Goal: Transaction & Acquisition: Obtain resource

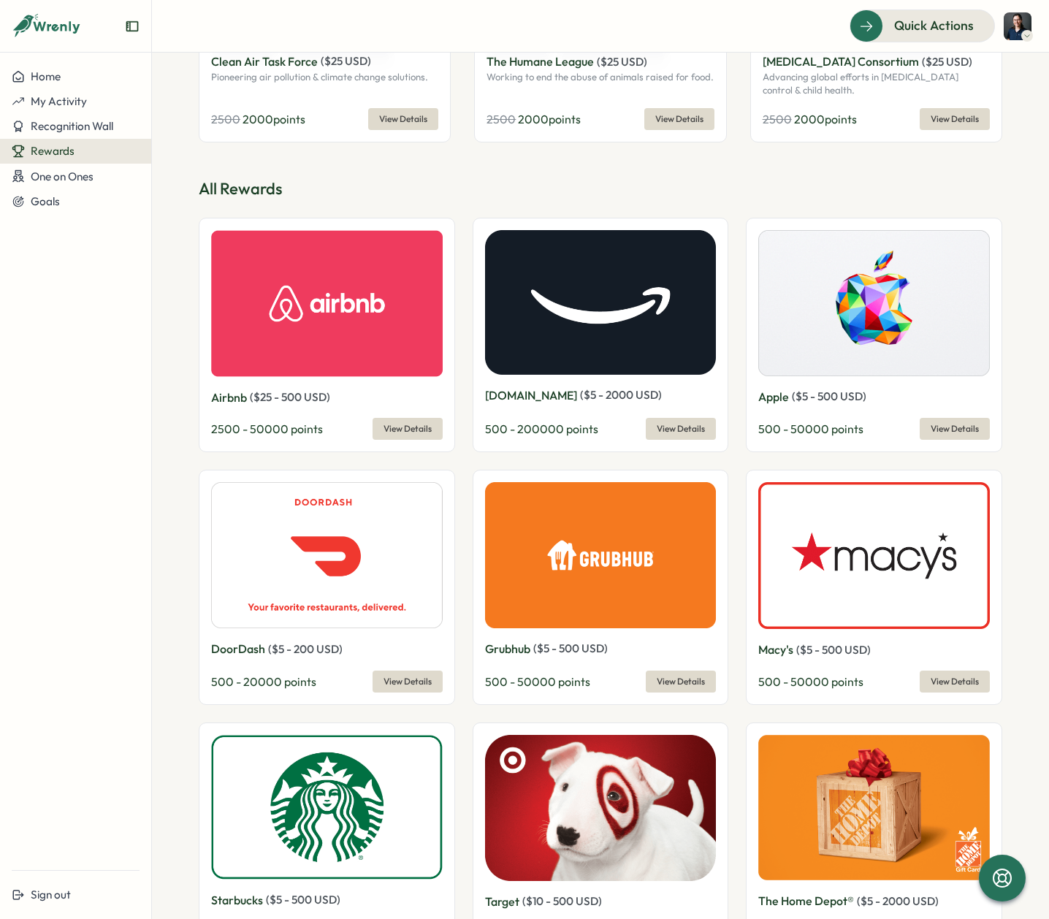
scroll to position [438, 0]
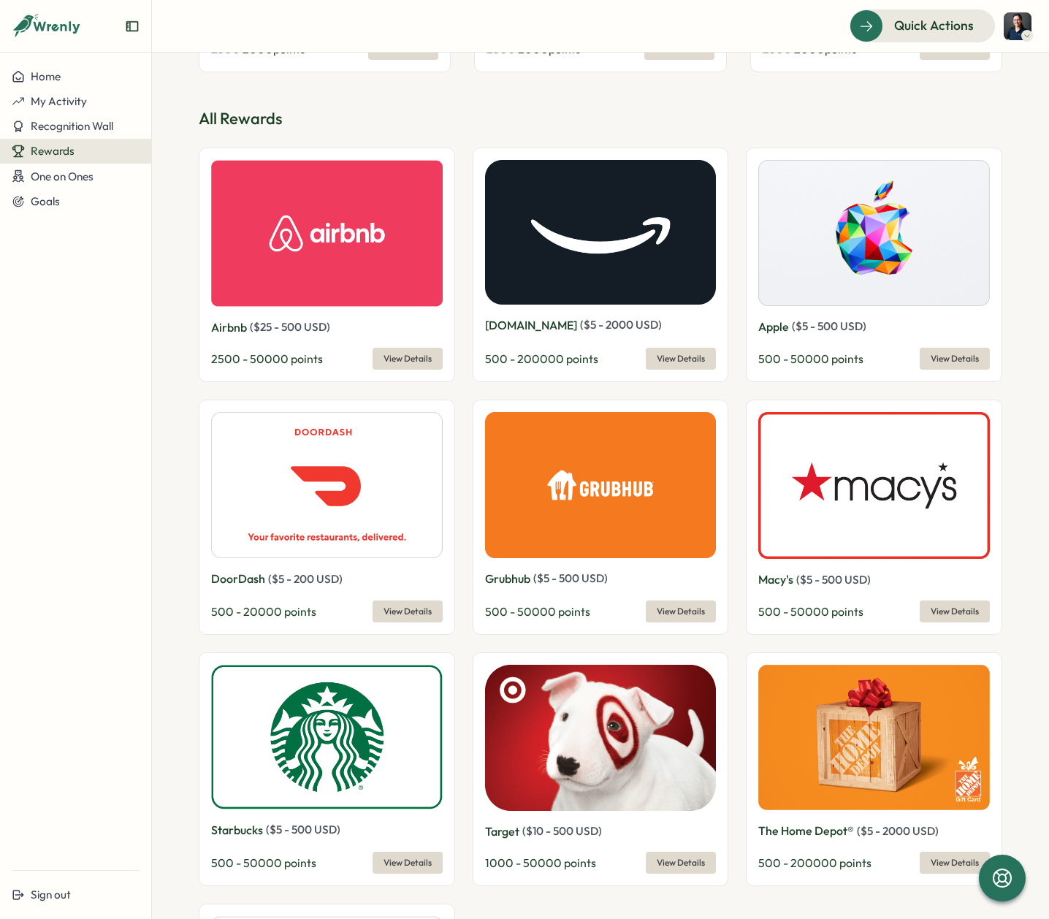
click at [670, 354] on span "View Details" at bounding box center [681, 358] width 48 height 20
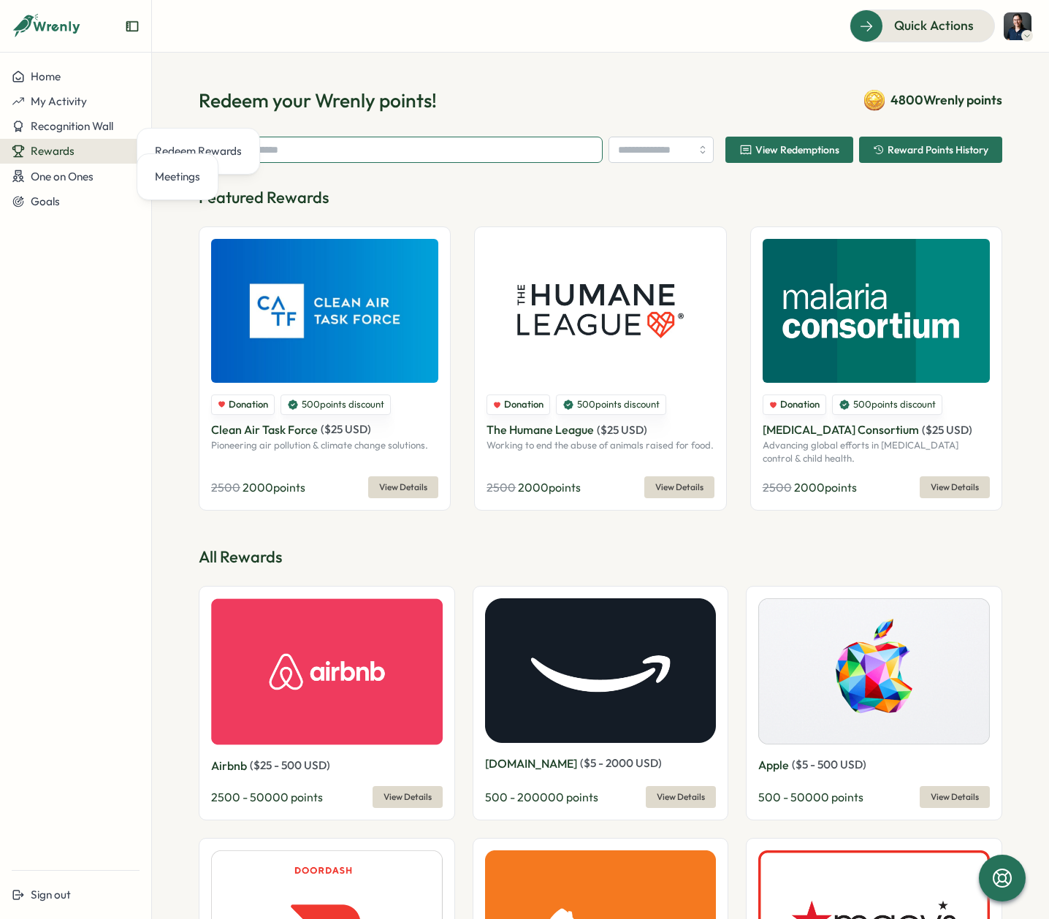
click at [351, 157] on input "text" at bounding box center [401, 150] width 404 height 26
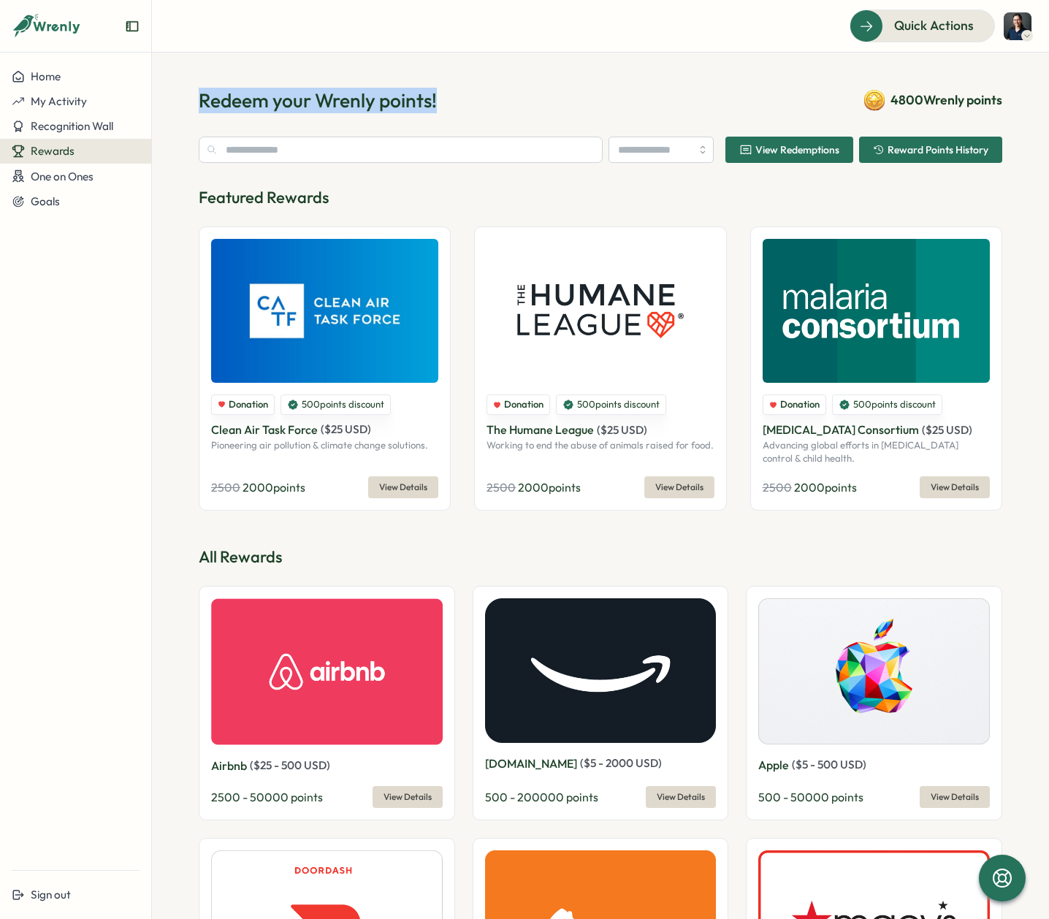
drag, startPoint x: 193, startPoint y: 99, endPoint x: 445, endPoint y: 102, distance: 252.0
click at [445, 102] on div "Redeem your Wrenly points! 4800 Wrenly points" at bounding box center [600, 101] width 803 height 26
click at [387, 104] on h1 "Redeem your Wrenly points!" at bounding box center [318, 101] width 238 height 26
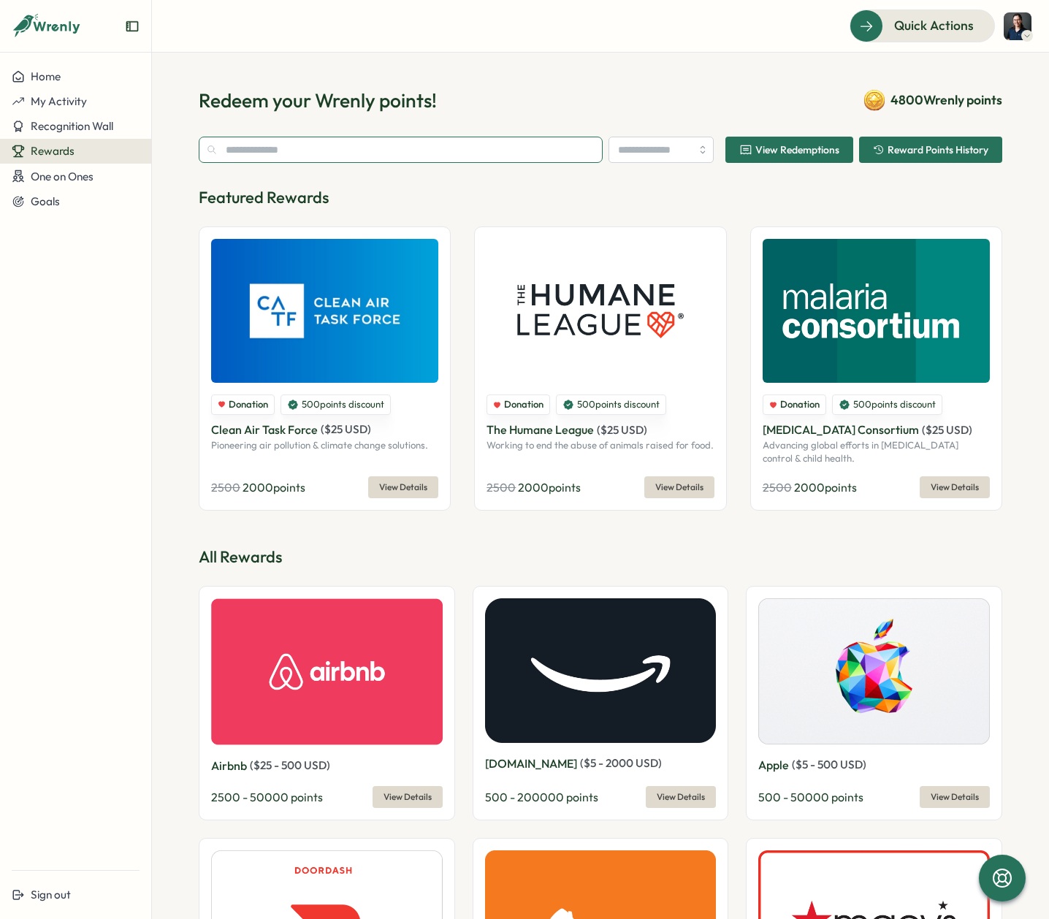
click at [262, 146] on input "text" at bounding box center [401, 150] width 404 height 26
click at [444, 145] on input "text" at bounding box center [401, 150] width 404 height 26
click at [304, 155] on input "text" at bounding box center [401, 150] width 404 height 26
click at [433, 194] on p "Featured Rewards" at bounding box center [600, 197] width 803 height 23
drag, startPoint x: 343, startPoint y: 201, endPoint x: 186, endPoint y: 196, distance: 157.1
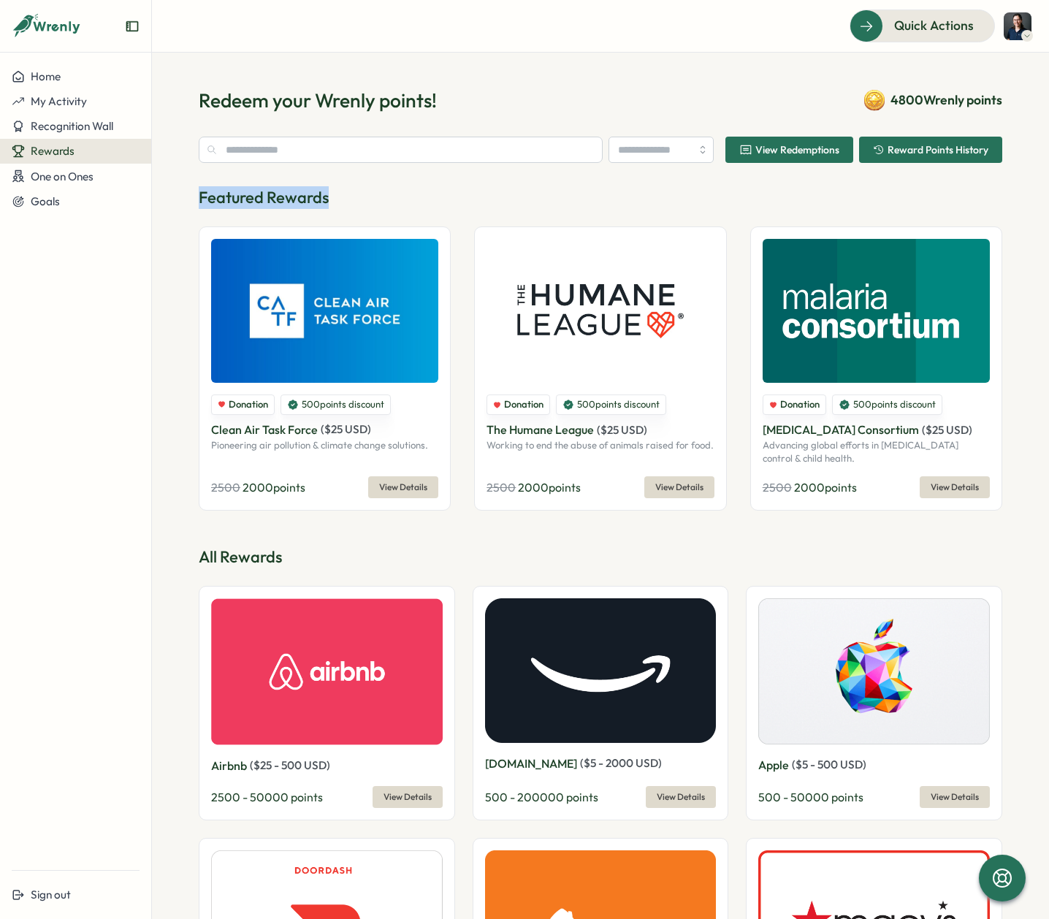
click at [186, 196] on section "Redeem your Wrenly points! 4800 Wrenly points View Redemptions Reward Points Hi…" at bounding box center [600, 486] width 897 height 866
